Goal: Complete application form

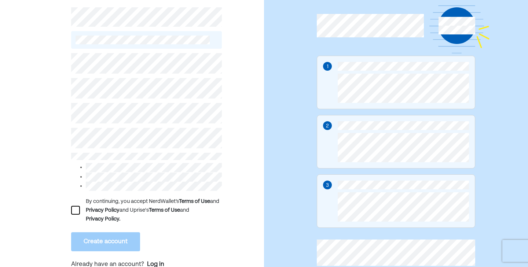
scroll to position [49, 0]
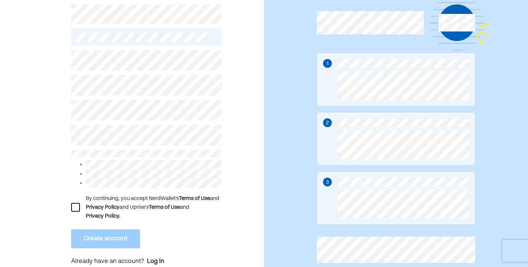
click at [74, 209] on div at bounding box center [75, 207] width 9 height 9
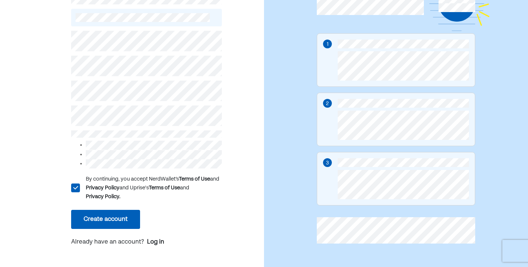
scroll to position [68, 0]
click at [115, 218] on button "Create account" at bounding box center [105, 219] width 69 height 19
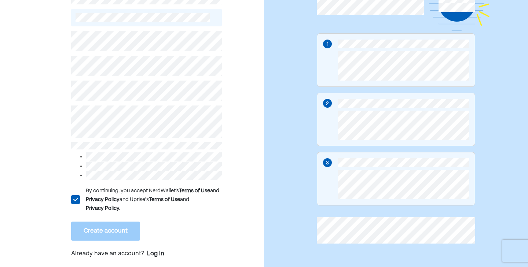
click at [34, 117] on div "L By continuing, you accept NerdWallet’s Terms of Use and Privacy Policy and Up…" at bounding box center [132, 114] width 264 height 306
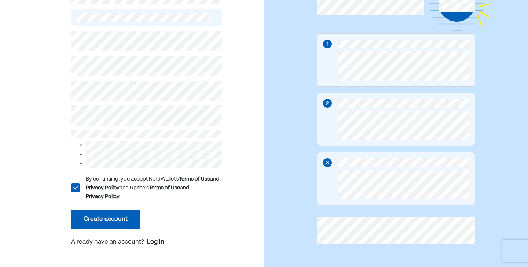
click at [104, 221] on button "Create account" at bounding box center [105, 219] width 69 height 19
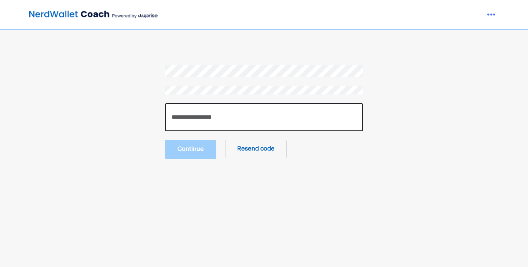
click at [220, 120] on input "number" at bounding box center [264, 117] width 198 height 28
type input "******"
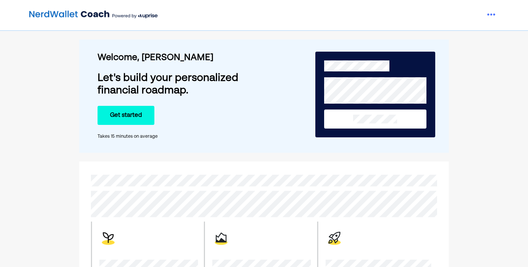
click at [131, 118] on button "Get started" at bounding box center [126, 115] width 57 height 19
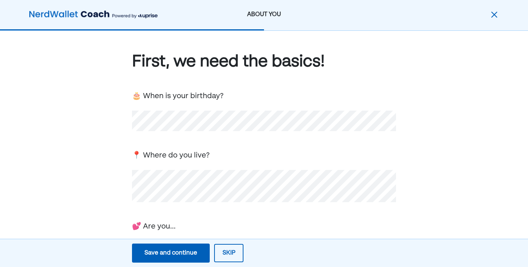
click at [290, 144] on div "First, we need the basics! 🎂 When is your birthday? 📍 Where do you live? 💕 Are …" at bounding box center [264, 227] width 264 height 352
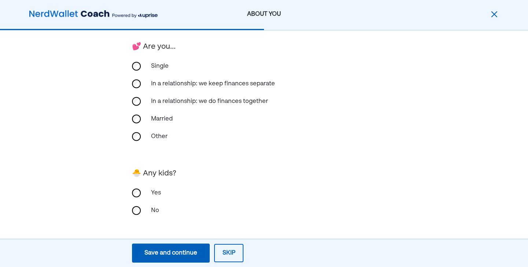
scroll to position [180, 0]
click at [187, 251] on div "Save and continue" at bounding box center [170, 253] width 53 height 9
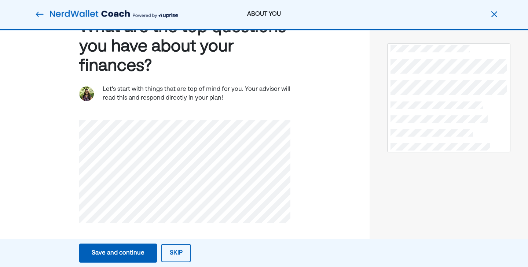
scroll to position [33, 0]
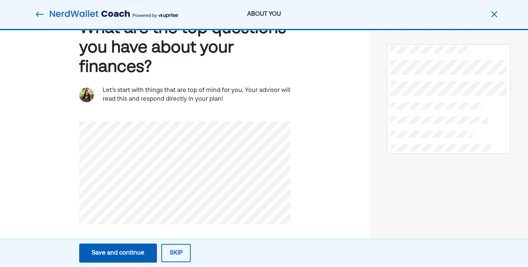
click at [128, 254] on div "Save and continue" at bounding box center [118, 253] width 53 height 9
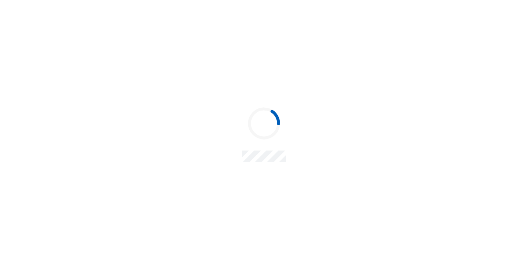
scroll to position [0, 0]
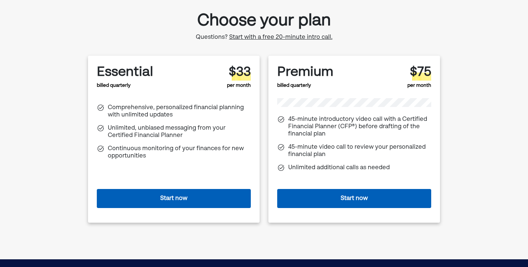
scroll to position [42, 0]
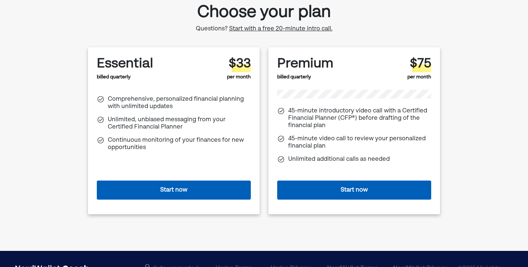
click at [210, 189] on button "Start now" at bounding box center [174, 190] width 154 height 19
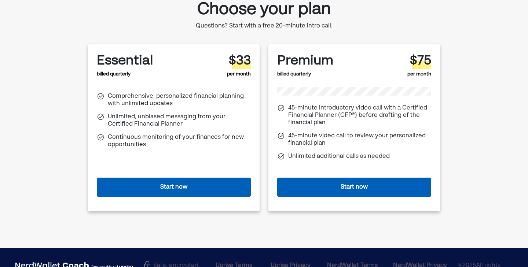
scroll to position [44, 0]
